Goal: Transaction & Acquisition: Purchase product/service

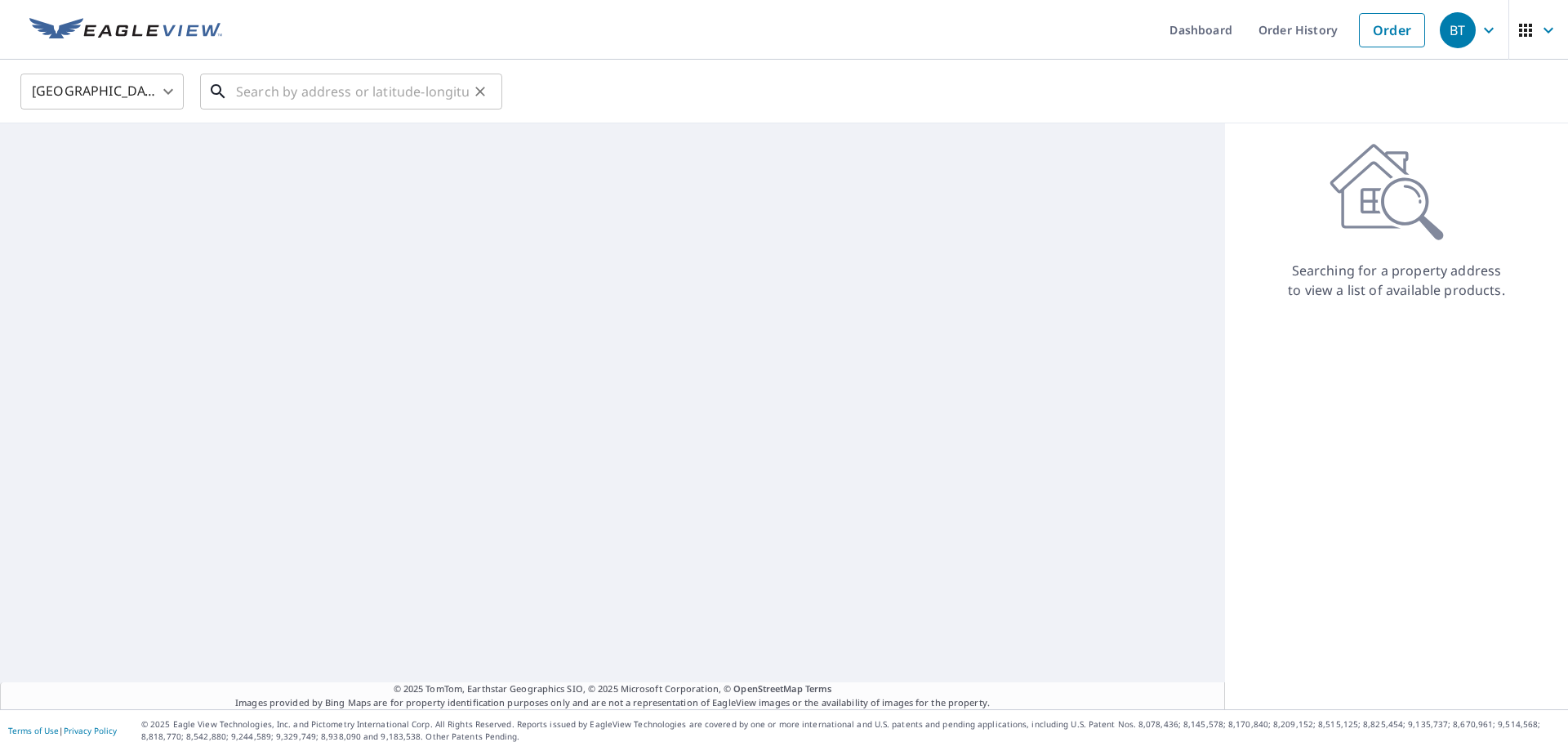
click at [276, 89] on input "text" at bounding box center [353, 91] width 233 height 45
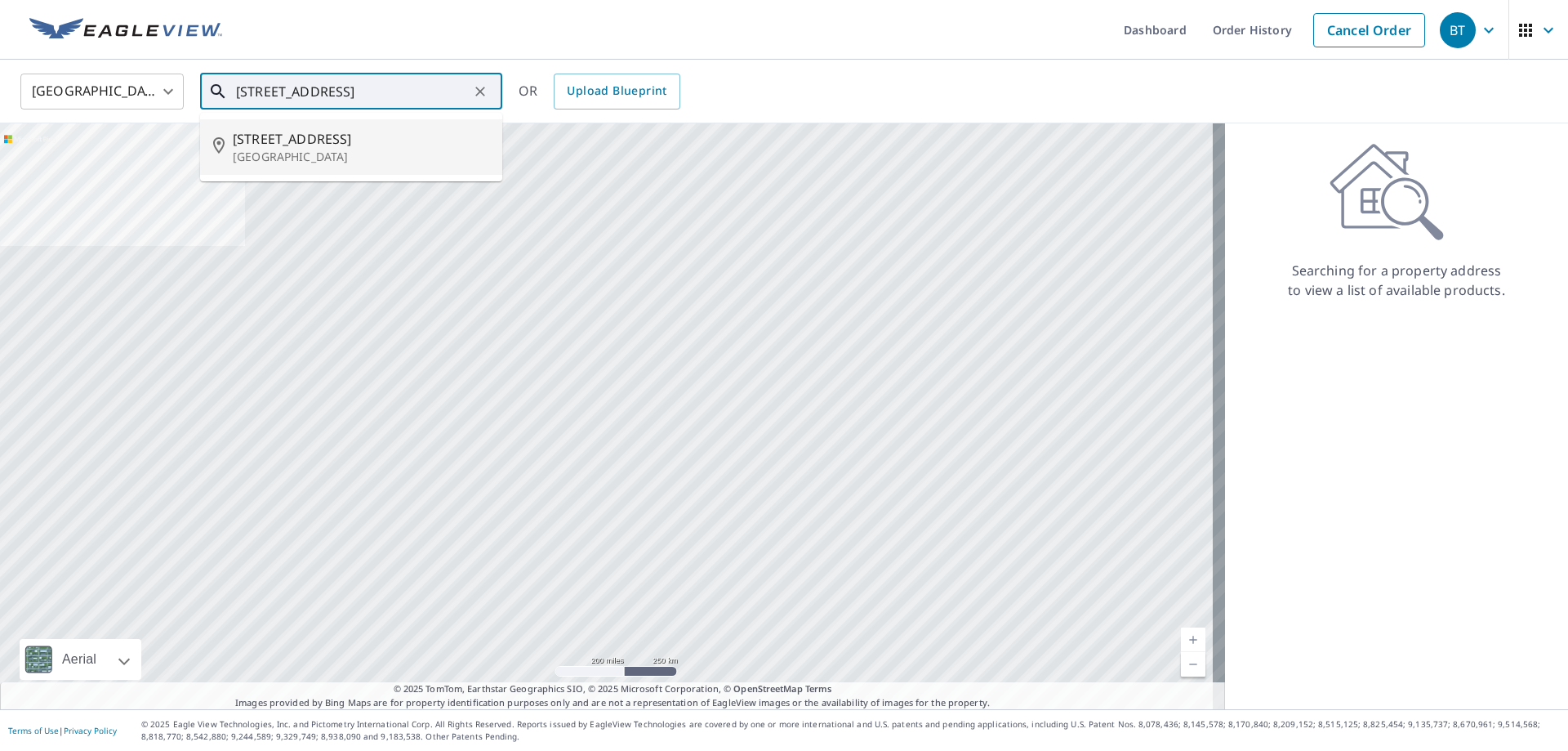
click at [280, 140] on span "[STREET_ADDRESS]" at bounding box center [361, 139] width 256 height 19
type input "[STREET_ADDRESS]"
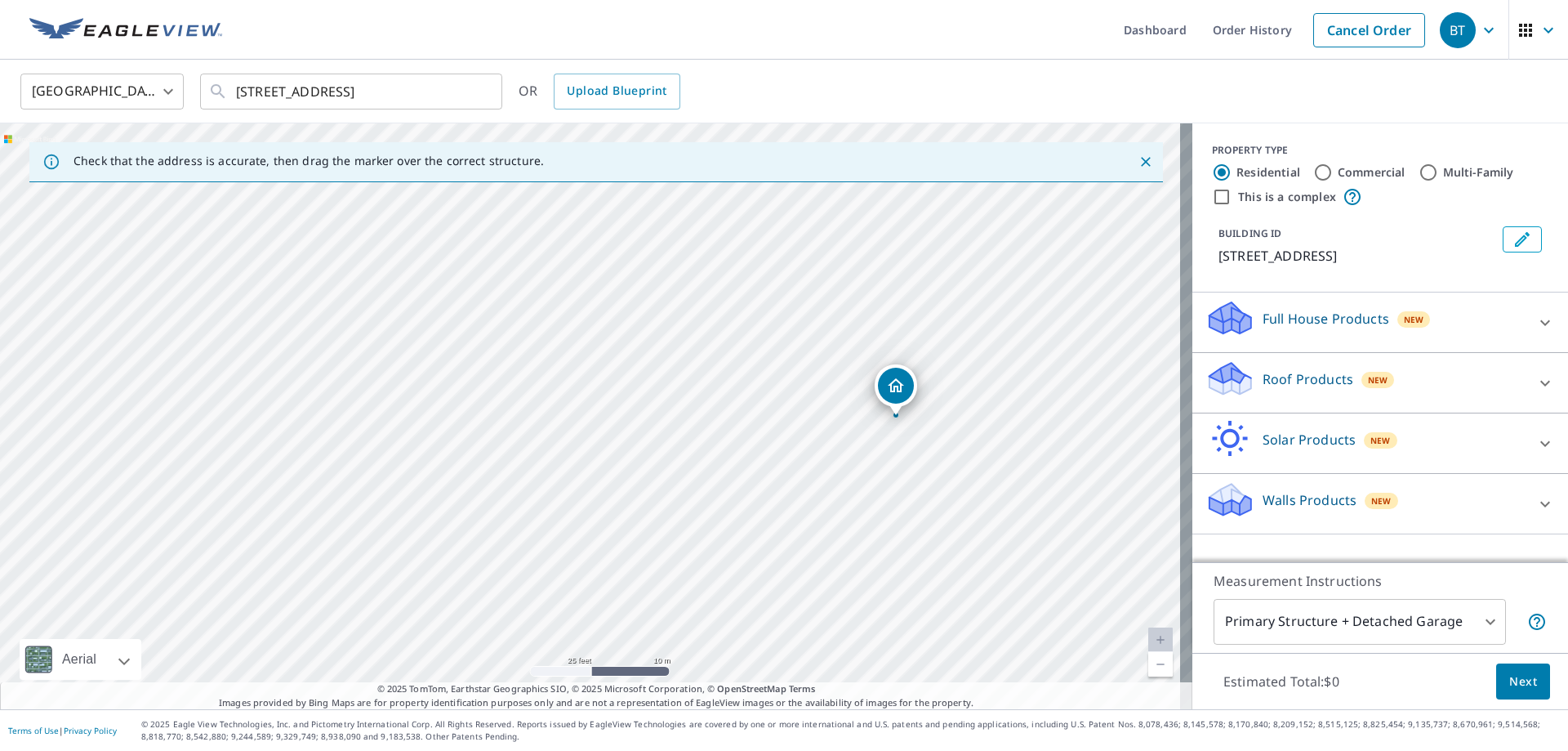
drag, startPoint x: 566, startPoint y: 434, endPoint x: 691, endPoint y: 476, distance: 131.9
click at [691, 477] on div "[STREET_ADDRESS]" at bounding box center [596, 416] width 1192 height 586
click at [1290, 493] on p "Walls Products" at bounding box center [1309, 499] width 93 height 19
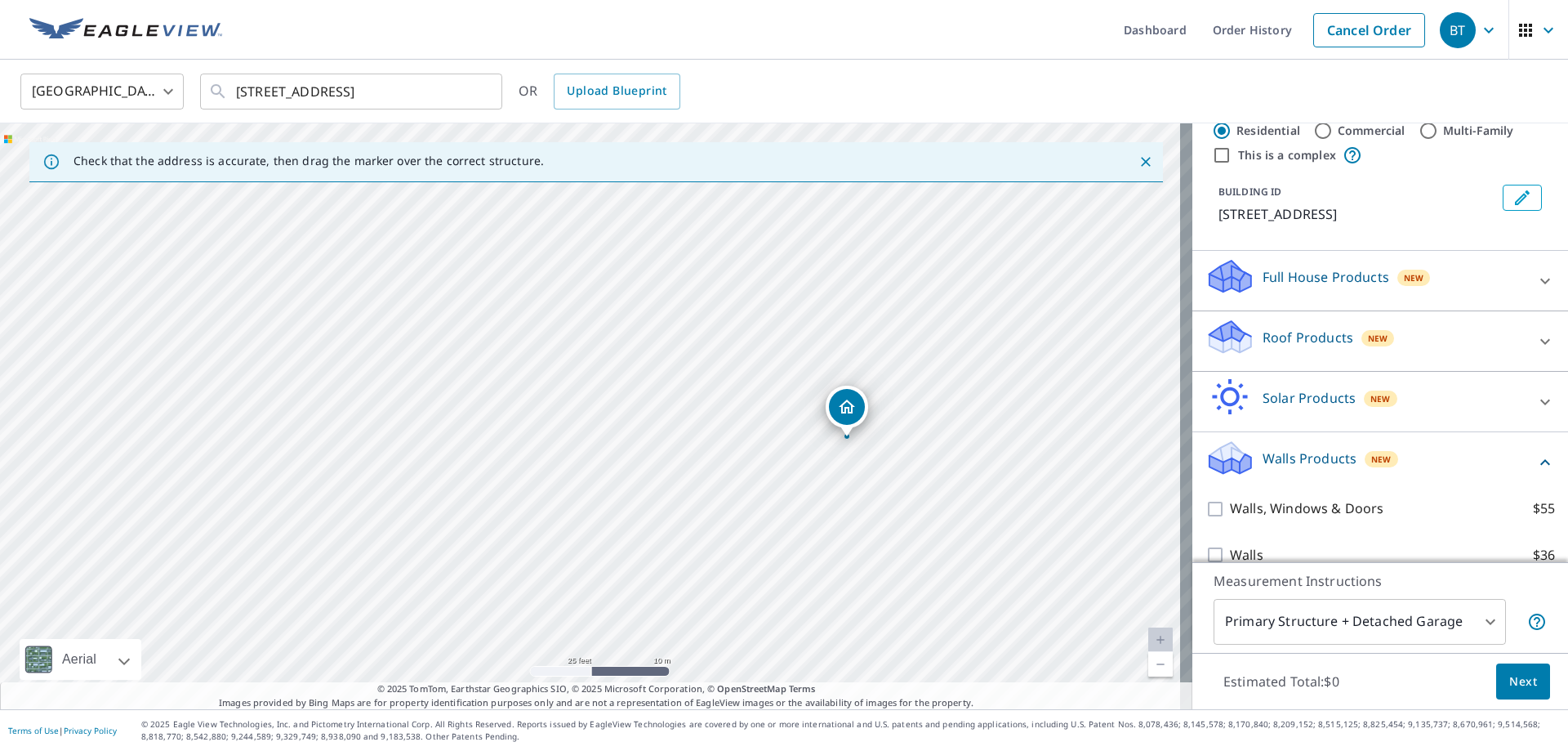
scroll to position [65, 0]
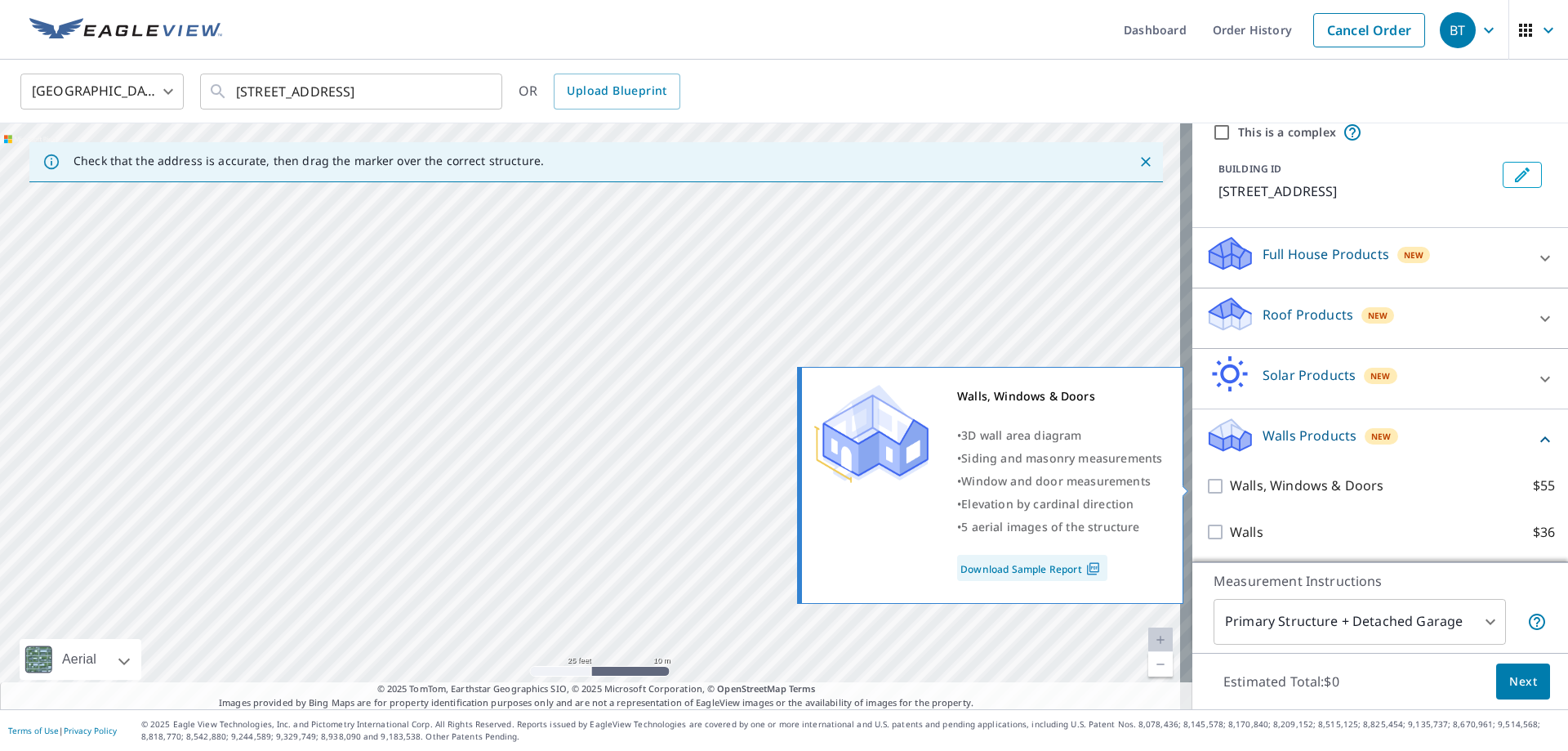
click at [1314, 492] on p "Walls, Windows & Doors" at bounding box center [1306, 485] width 153 height 20
click at [1230, 492] on input "Walls, Windows & Doors $55" at bounding box center [1217, 486] width 24 height 19
checkbox input "true"
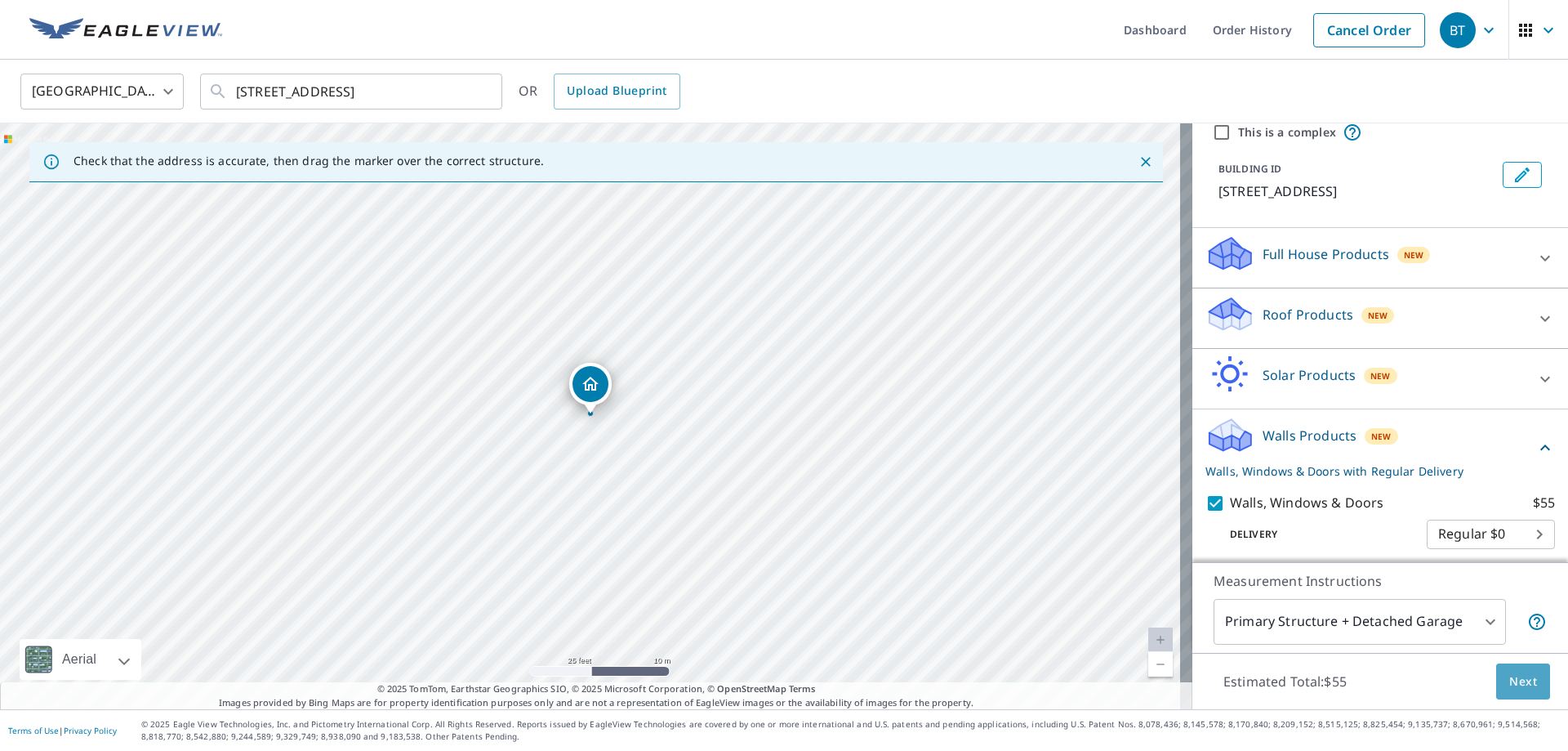
click at [1517, 670] on button "Next" at bounding box center [1524, 682] width 54 height 37
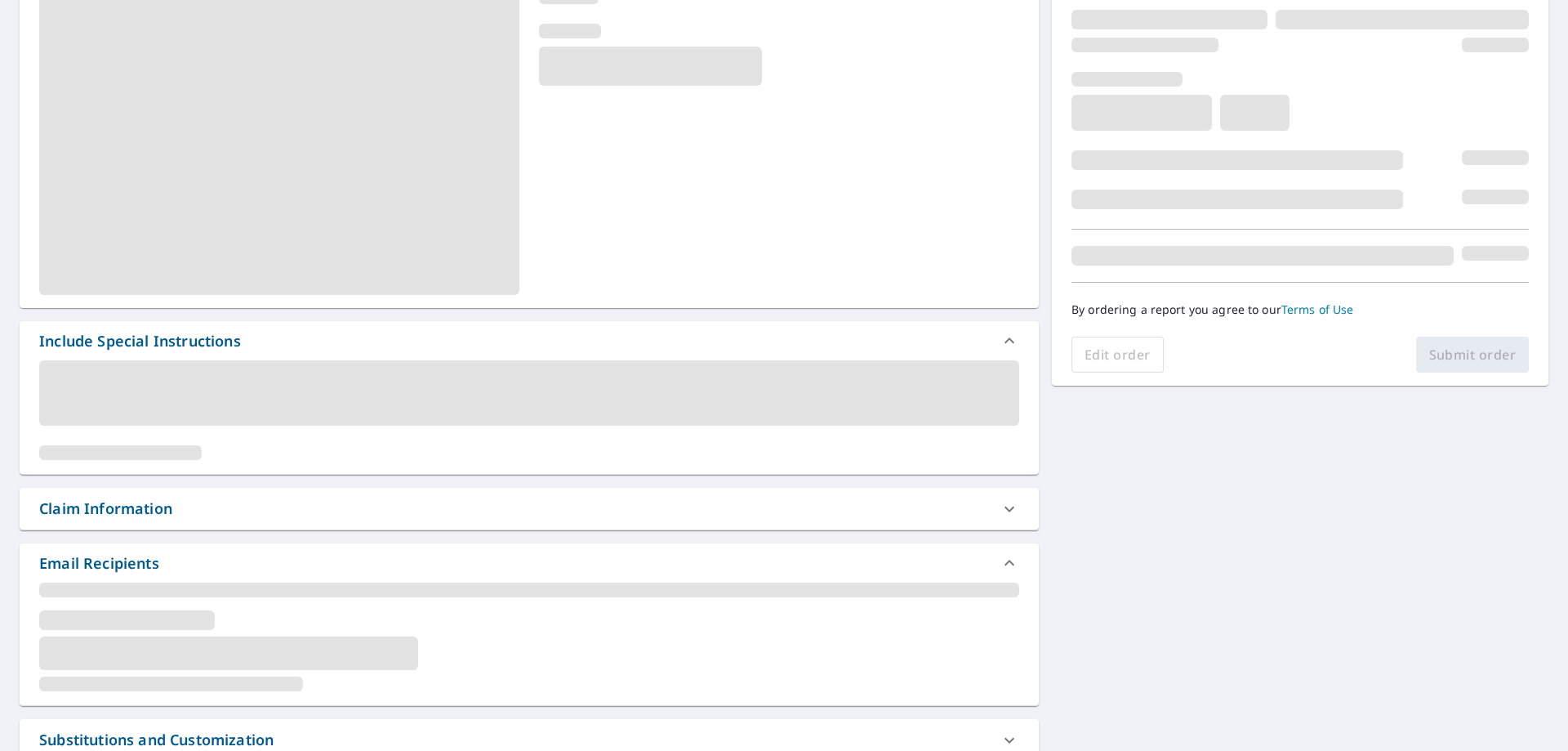
scroll to position [245, 0]
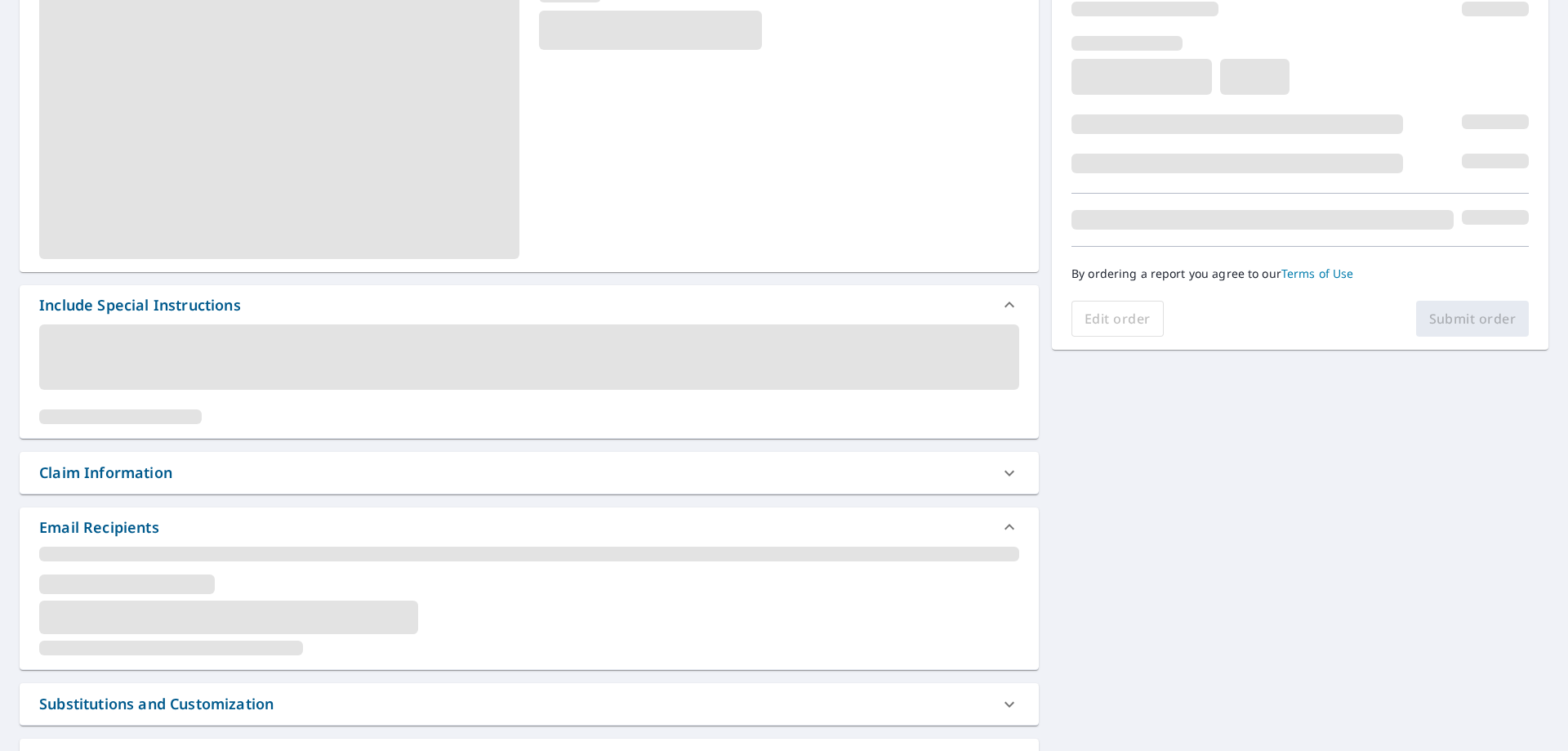
click at [286, 447] on div "Include Special Instructions Claim Information Email Recipients Substitutions a…" at bounding box center [529, 584] width 1020 height 1330
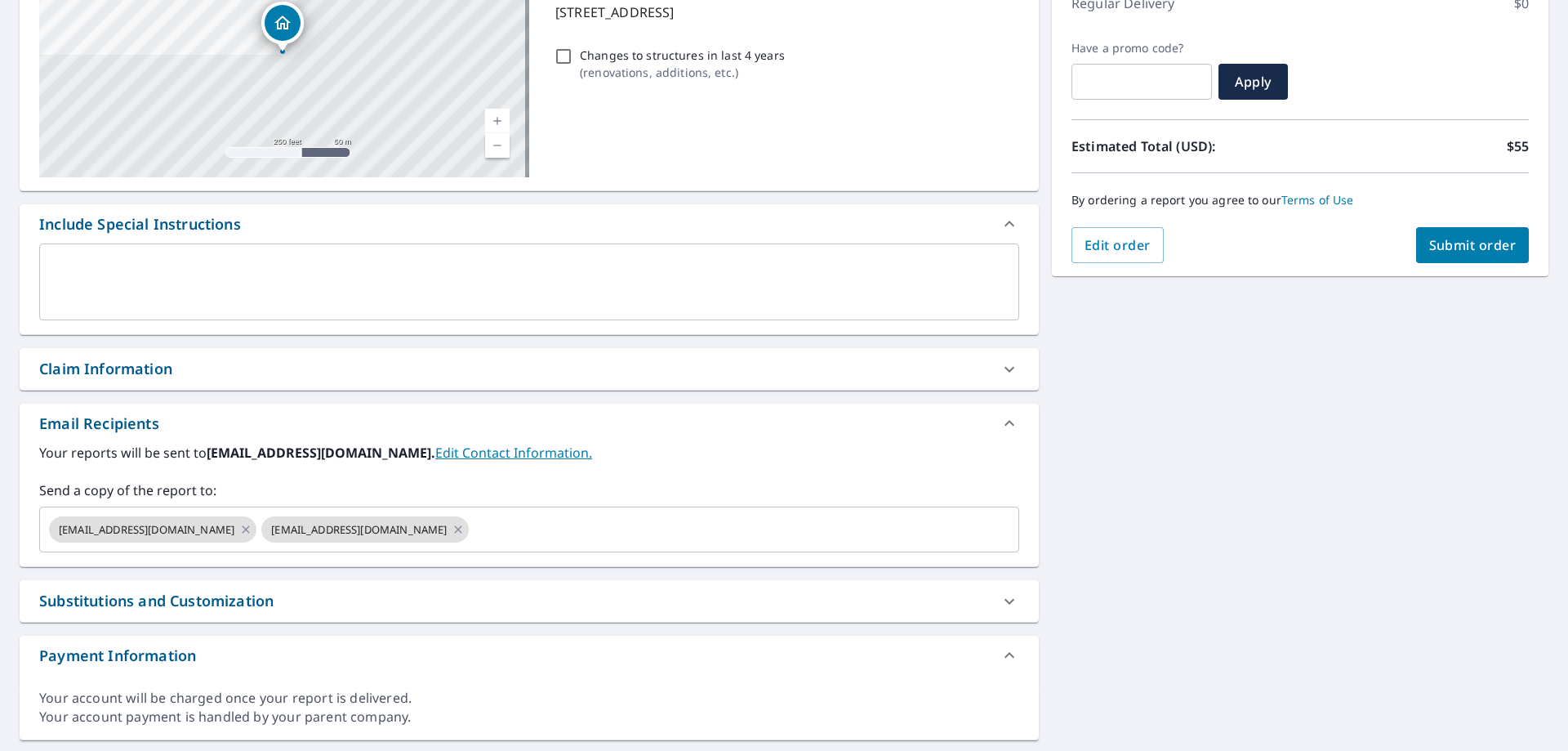
click at [249, 370] on div "Claim Information" at bounding box center [515, 368] width 950 height 22
checkbox input "true"
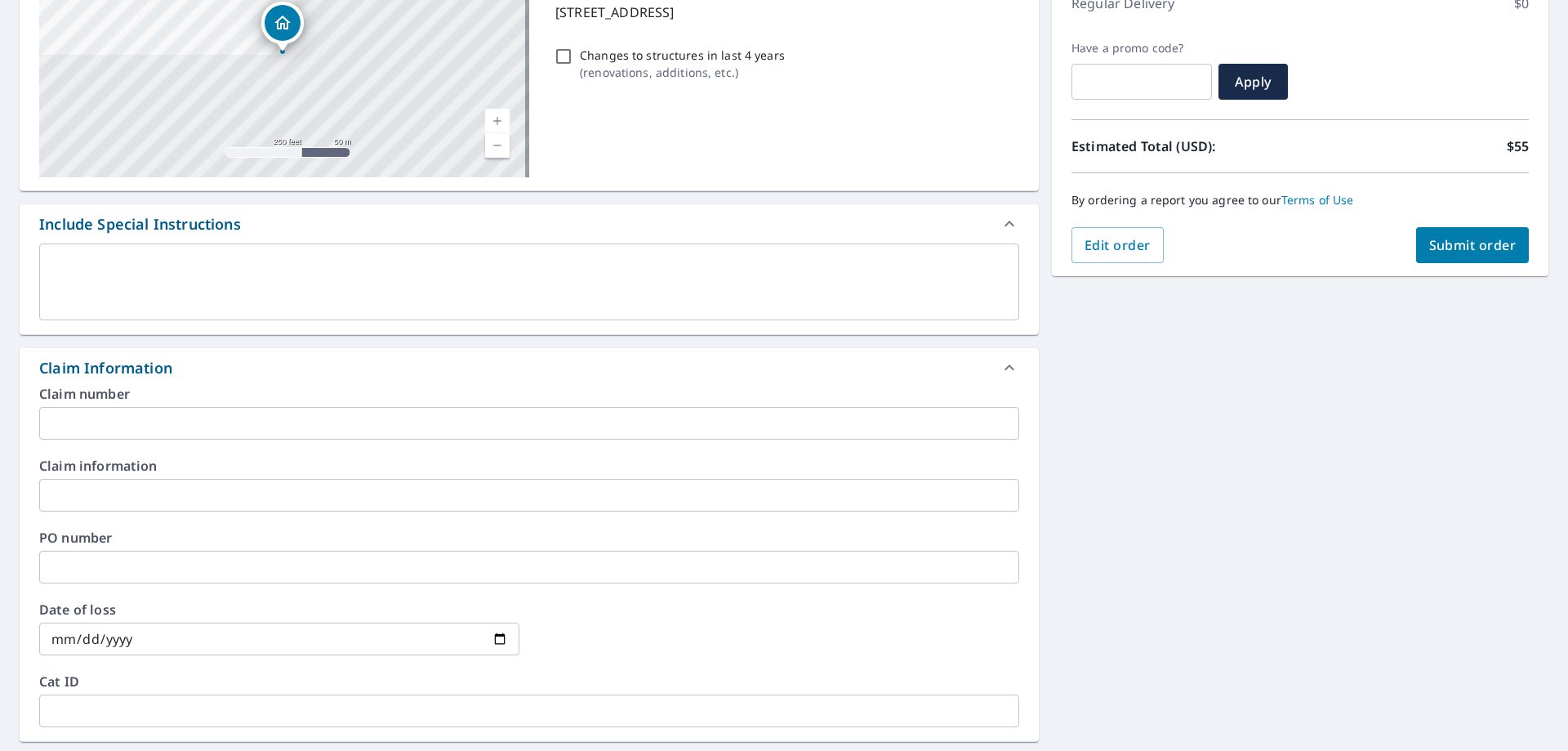
click at [198, 419] on input "text" at bounding box center [529, 423] width 980 height 33
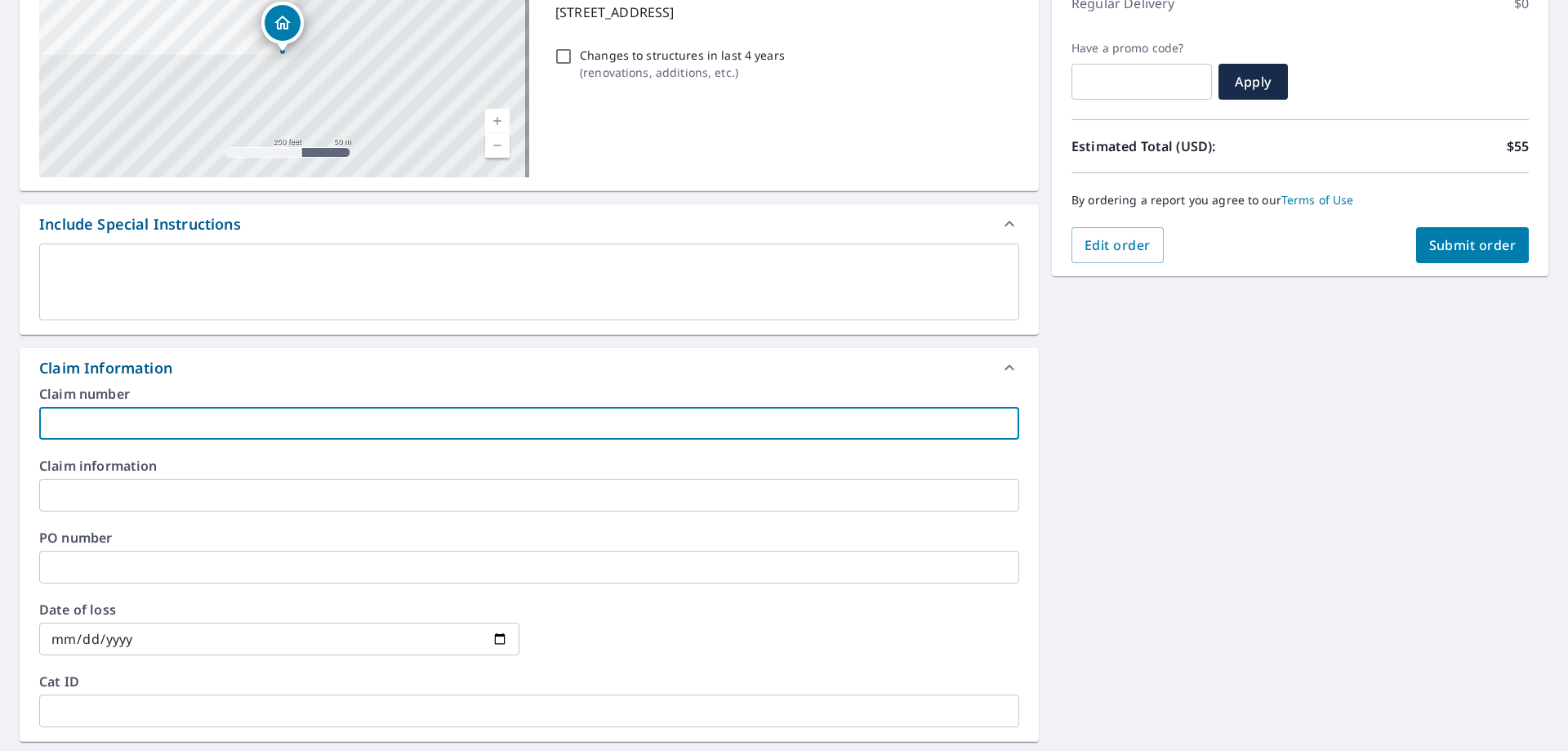
type input "warriors"
checkbox input "true"
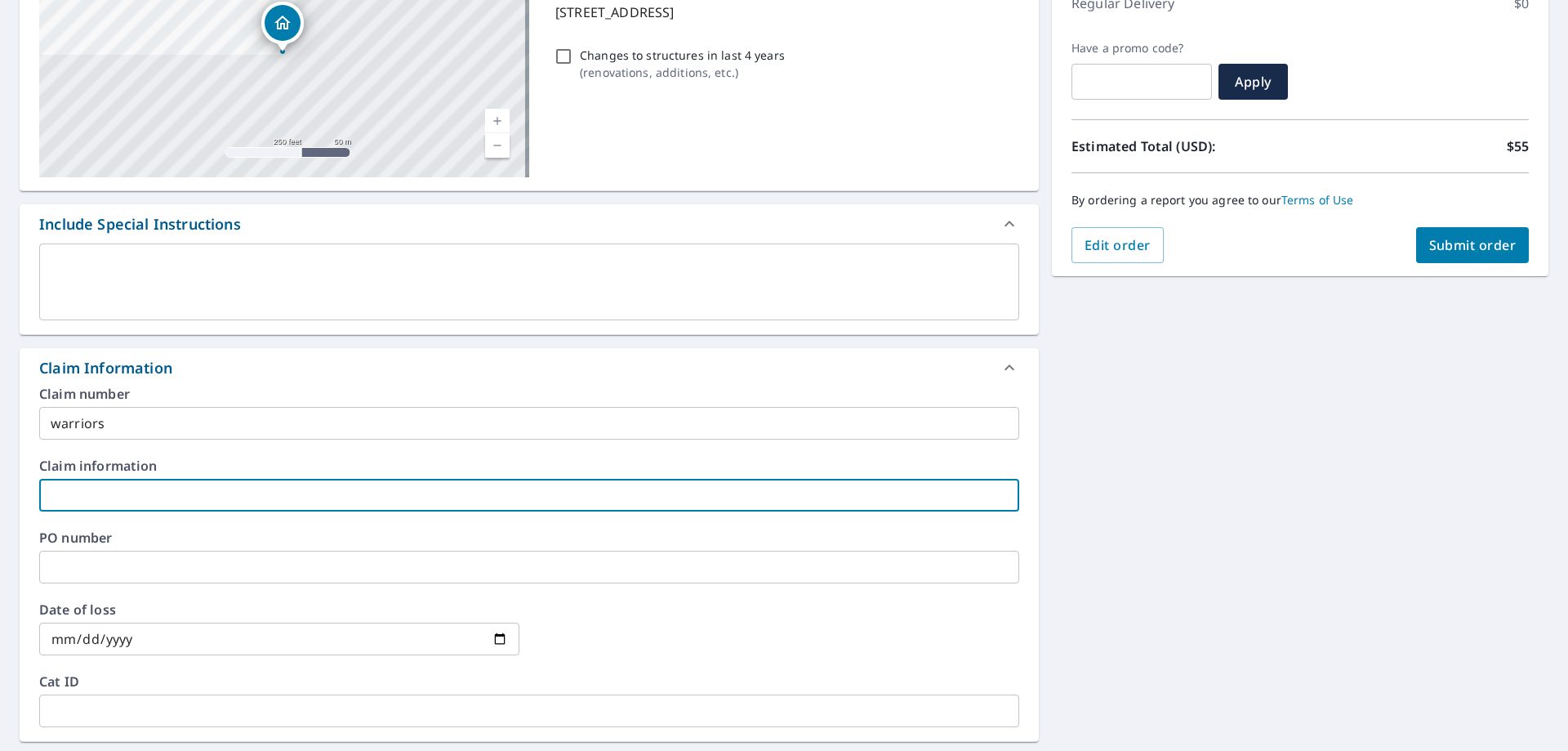
click at [132, 497] on input "text" at bounding box center [529, 496] width 980 height 33
type input "CHUY"
checkbox input "true"
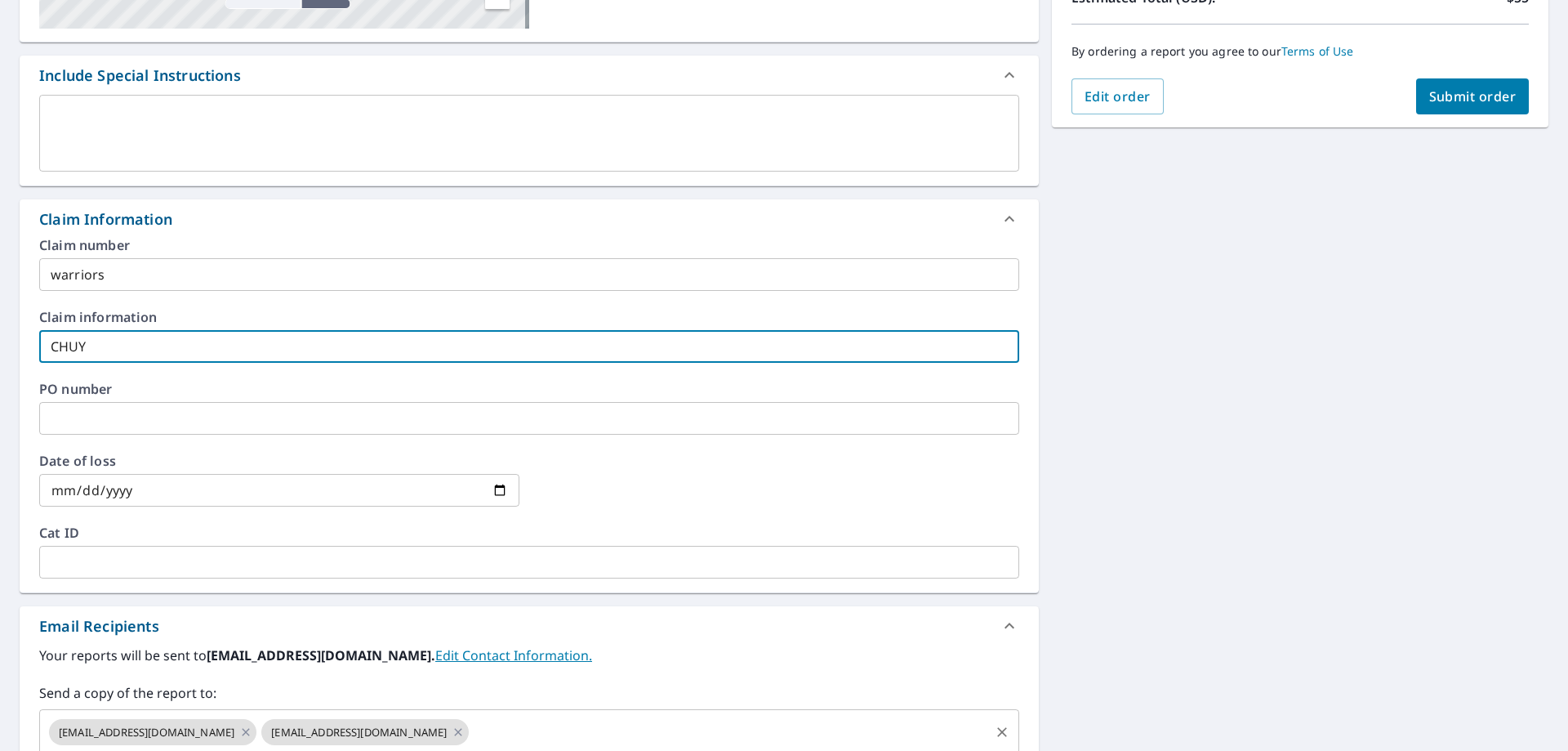
scroll to position [640, 0]
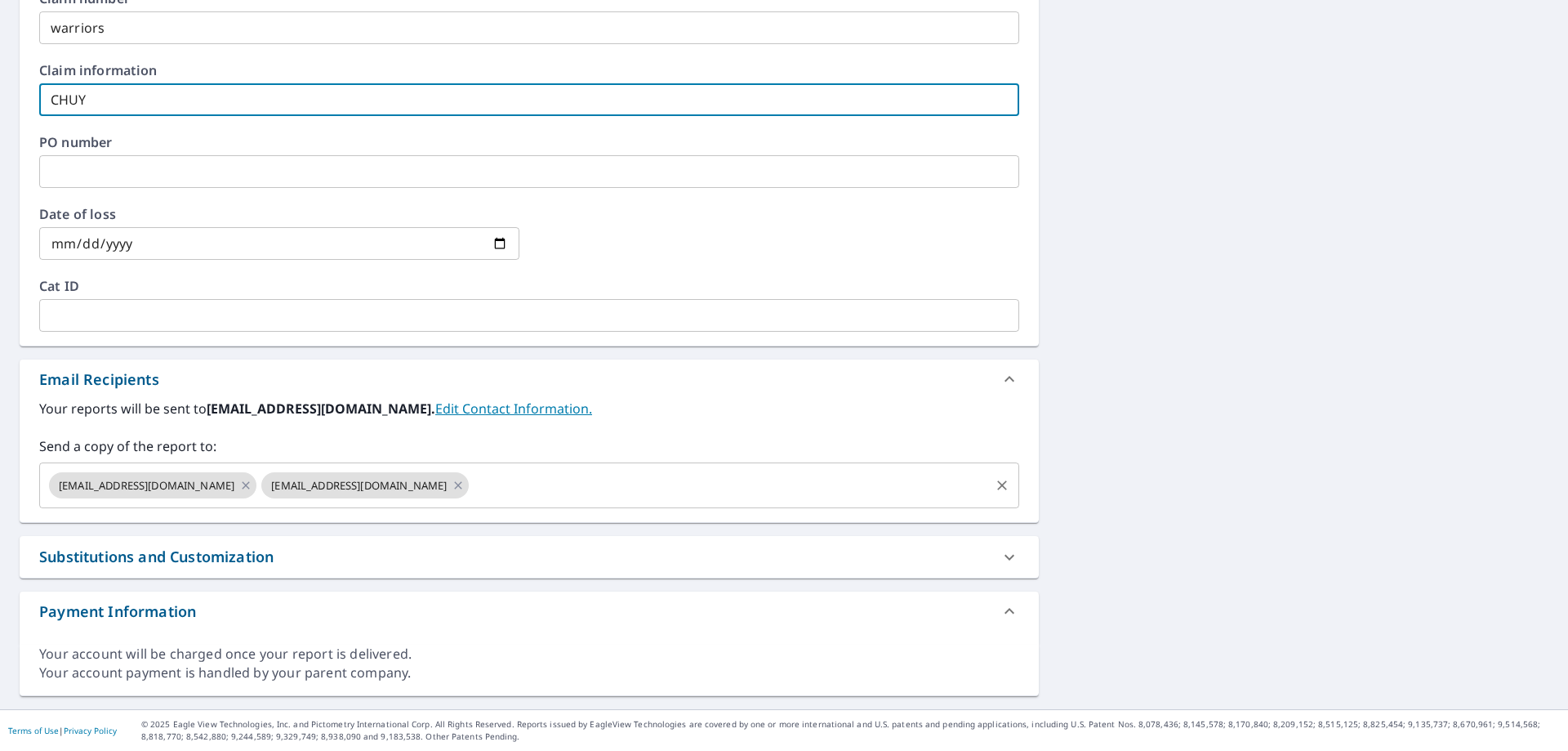
click at [555, 490] on input "text" at bounding box center [730, 485] width 517 height 31
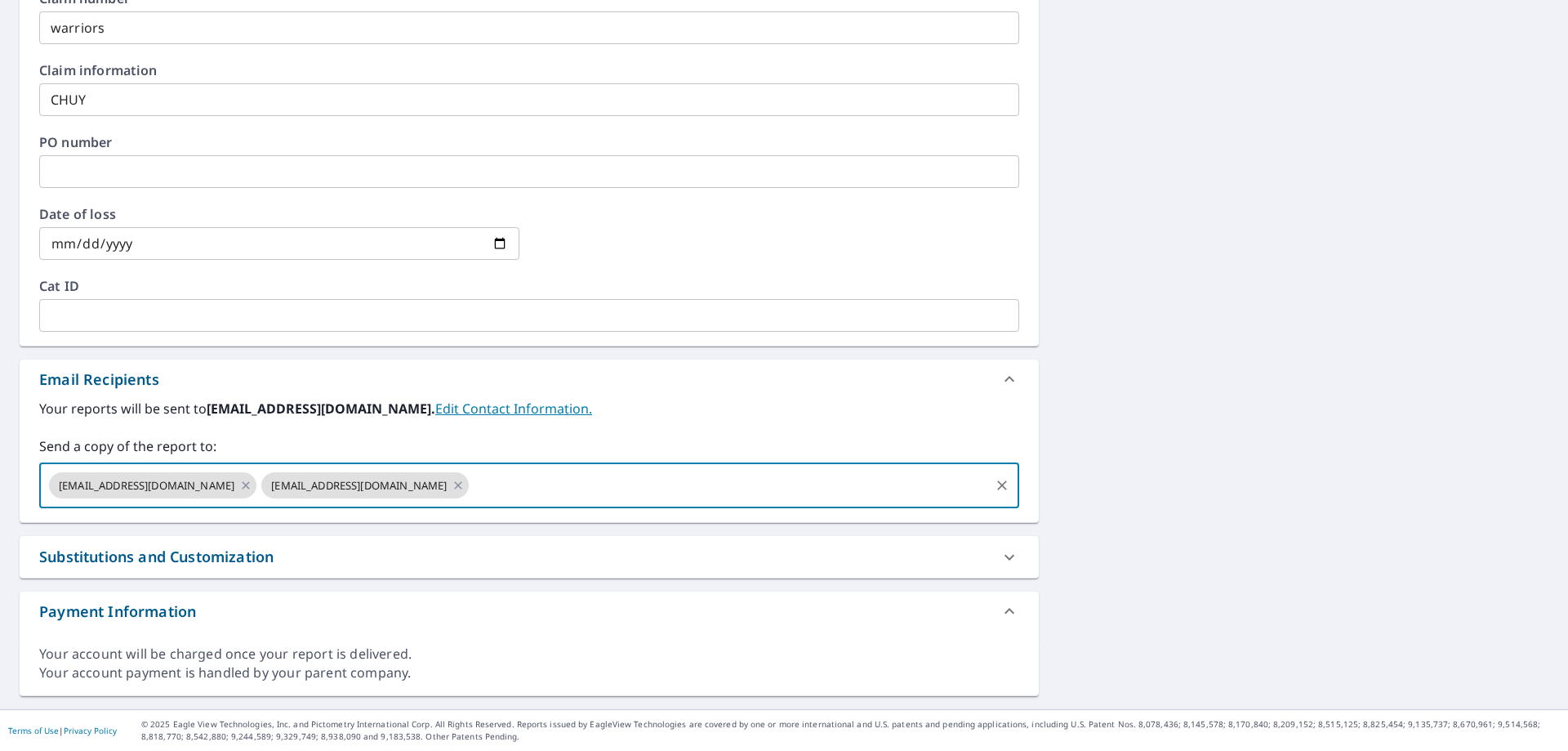
paste input "[PERSON_NAME][EMAIL_ADDRESS][DOMAIN_NAME]"
type input "[PERSON_NAME][EMAIL_ADDRESS][DOMAIN_NAME]"
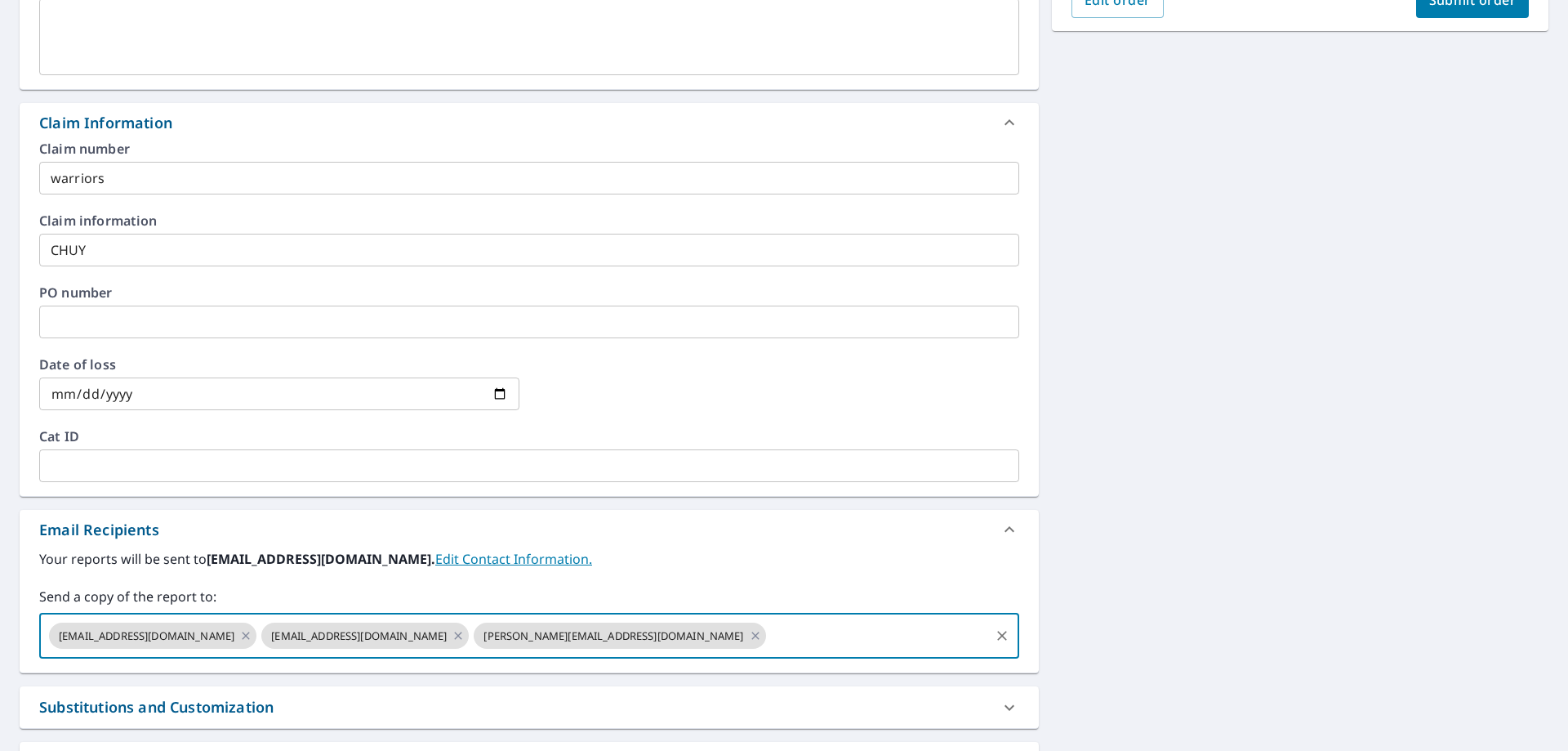
scroll to position [313, 0]
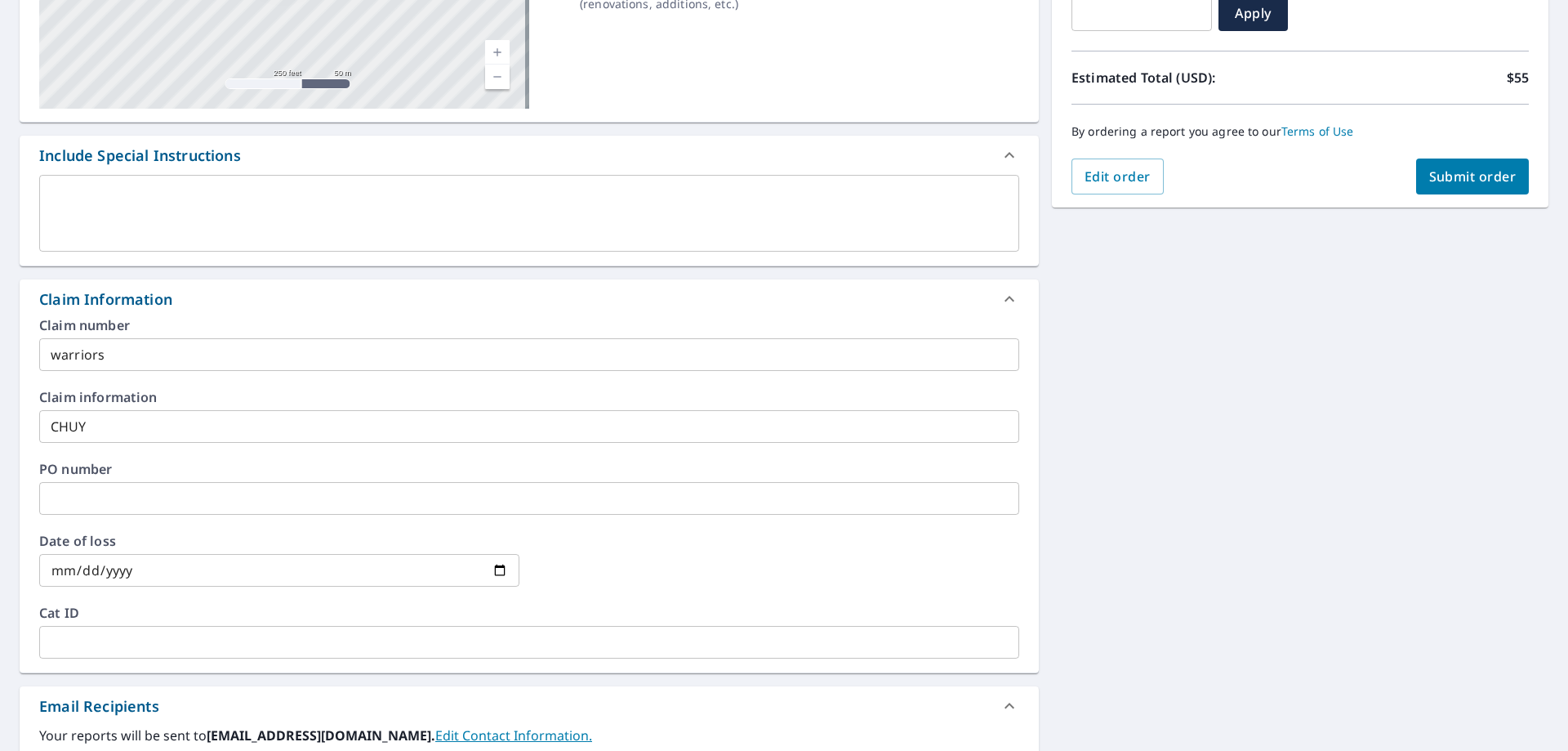
click at [1476, 162] on button "Submit order" at bounding box center [1474, 175] width 114 height 36
checkbox input "true"
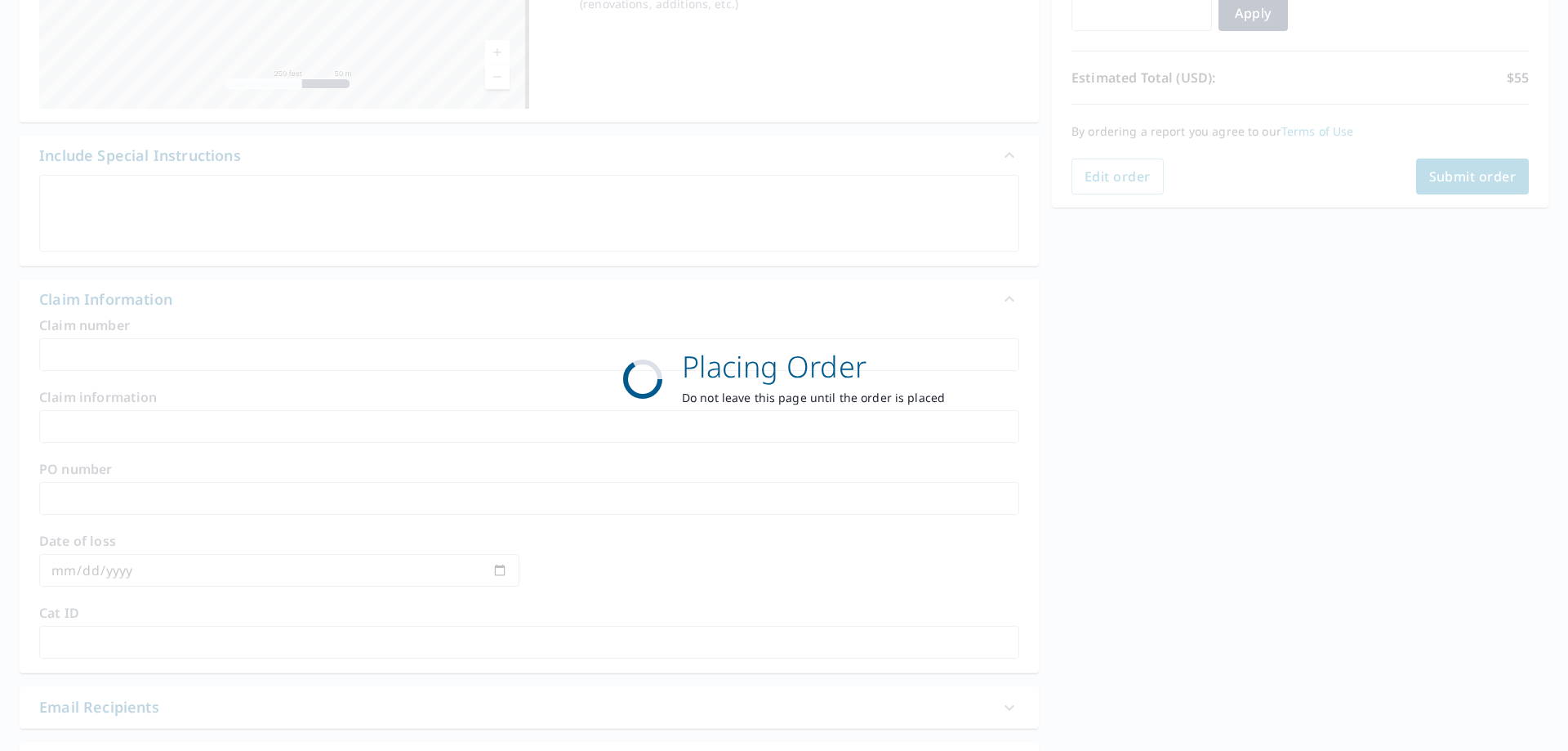
scroll to position [211, 0]
